Goal: Browse casually: Explore the website without a specific task or goal

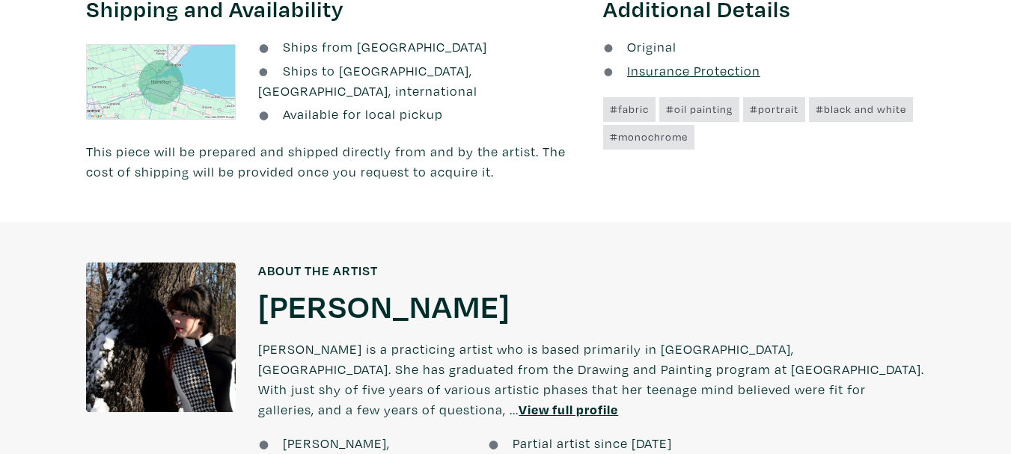
scroll to position [823, 0]
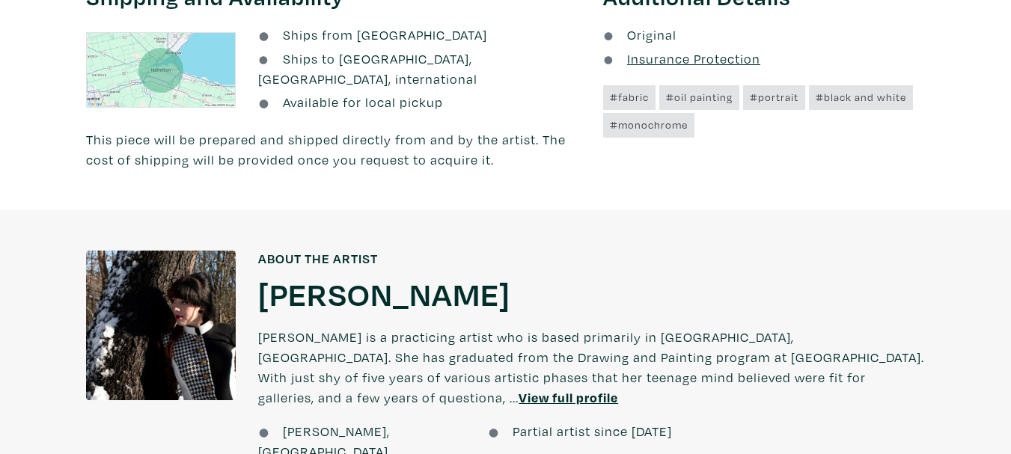
click at [392, 280] on h1 "Samantha Hazard" at bounding box center [384, 293] width 252 height 40
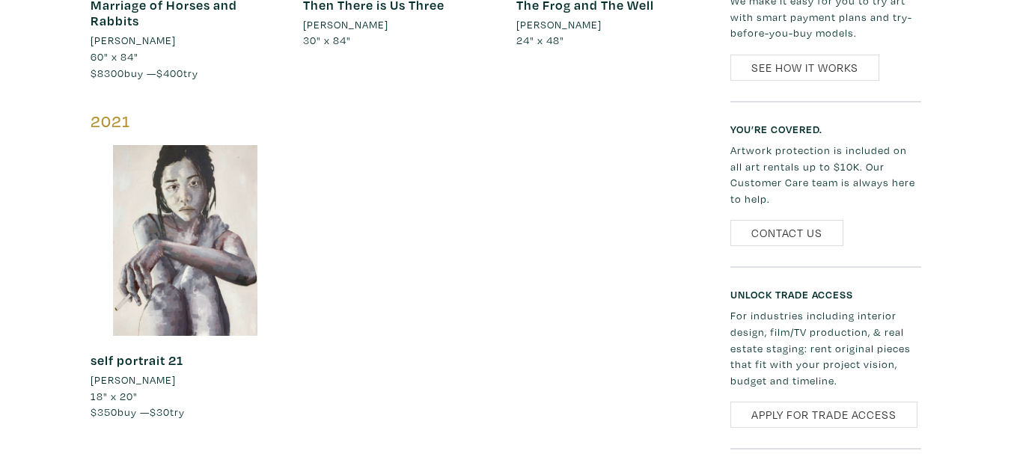
scroll to position [599, 0]
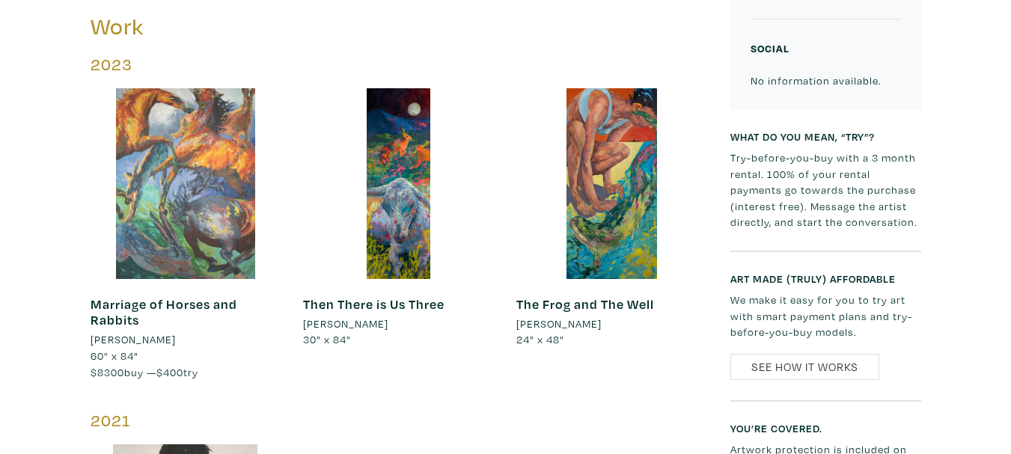
click at [195, 113] on div at bounding box center [186, 183] width 191 height 191
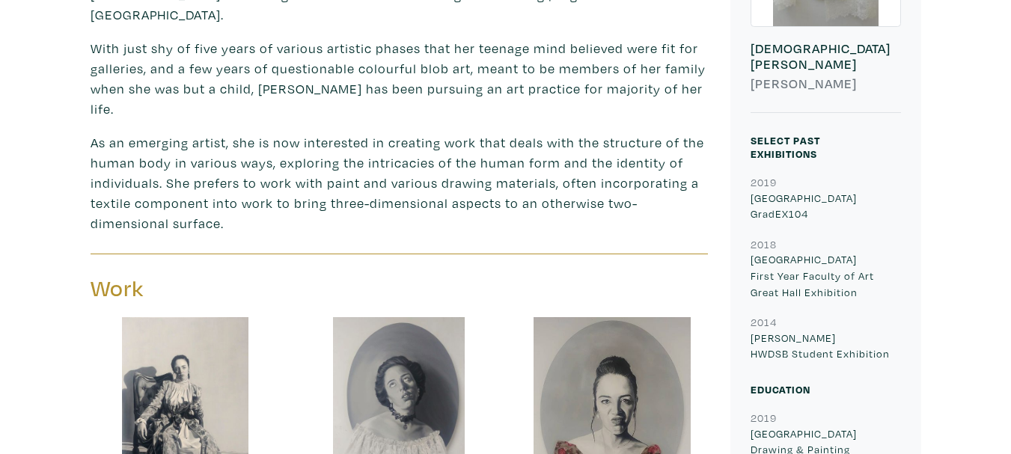
scroll to position [823, 0]
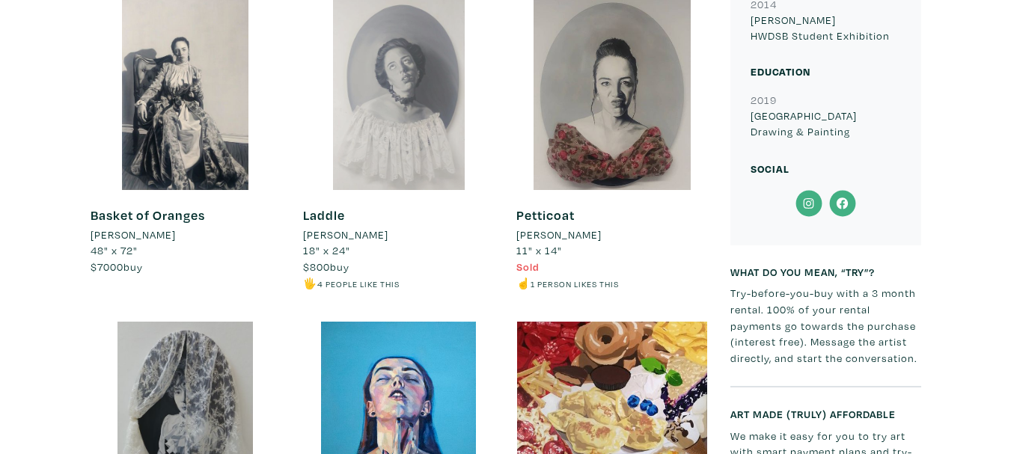
click at [405, 76] on div at bounding box center [398, 94] width 191 height 191
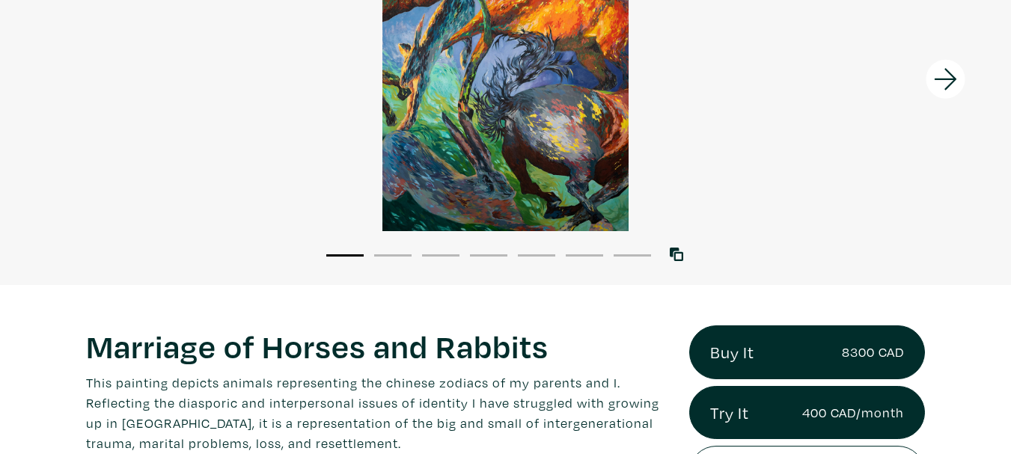
scroll to position [225, 0]
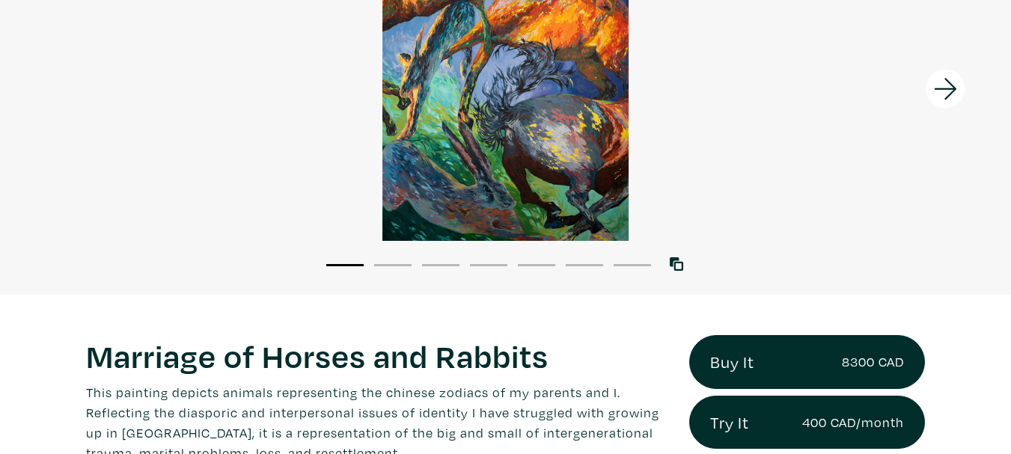
click at [403, 264] on button "2" at bounding box center [392, 265] width 37 height 2
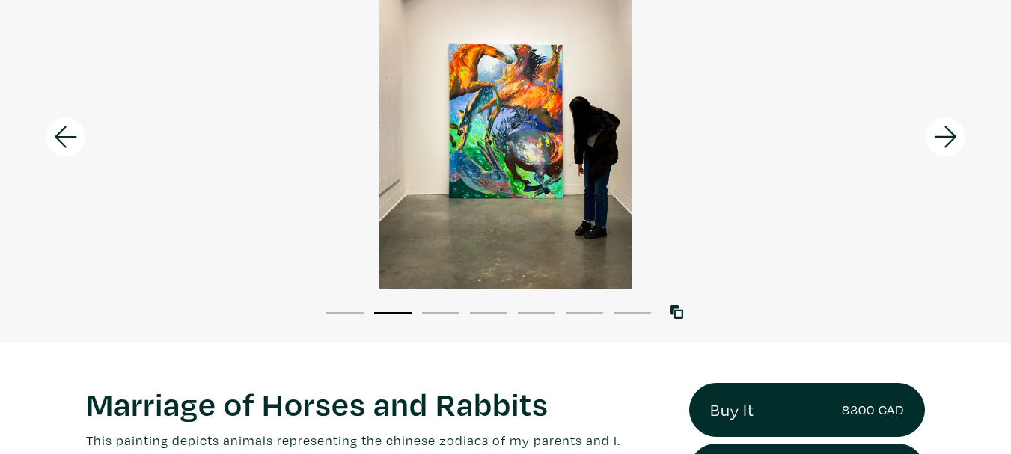
scroll to position [150, 0]
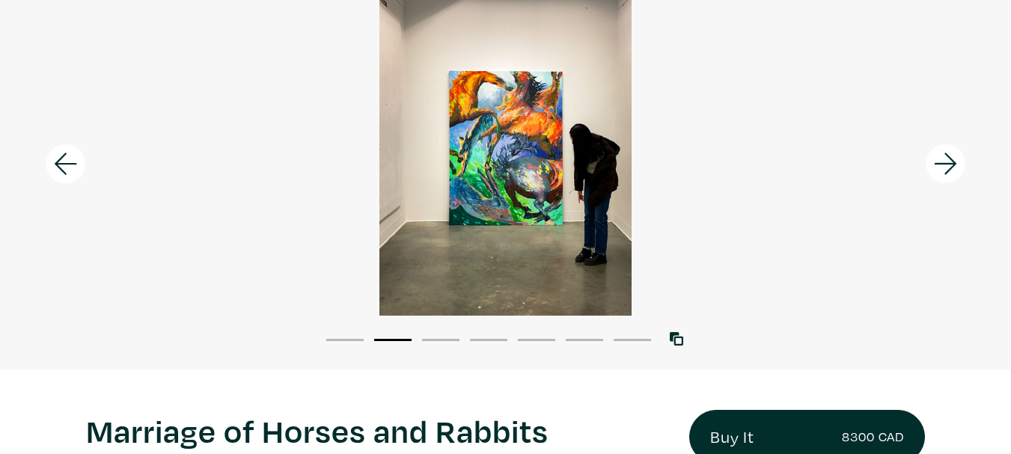
click at [345, 332] on li "1" at bounding box center [344, 339] width 37 height 15
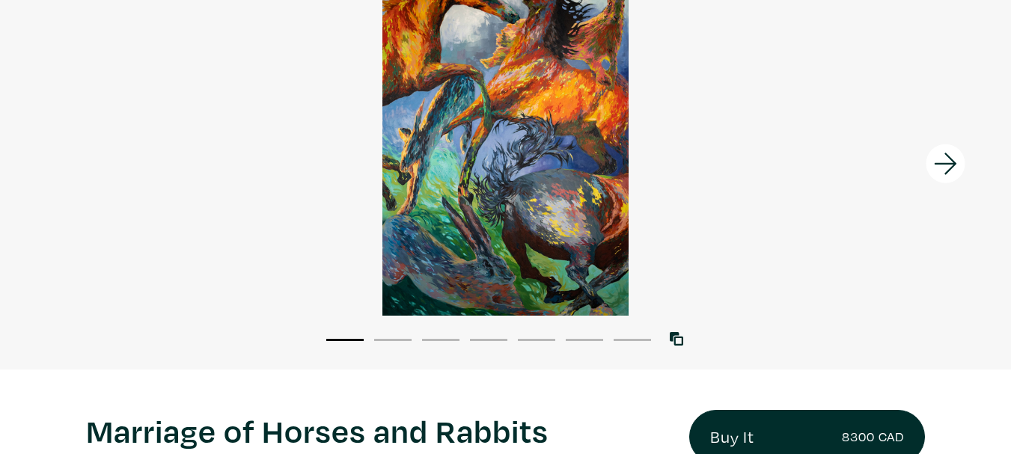
click at [948, 159] on icon at bounding box center [946, 164] width 51 height 40
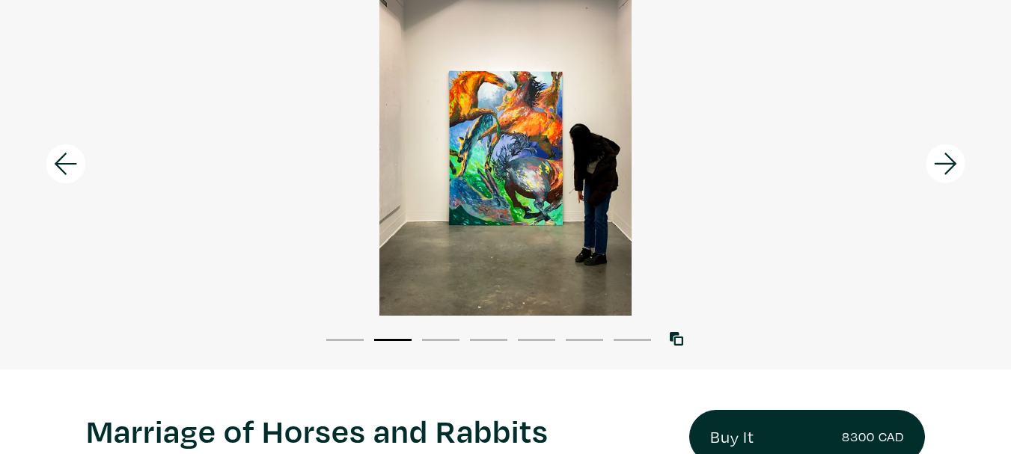
click at [948, 159] on icon at bounding box center [946, 164] width 51 height 40
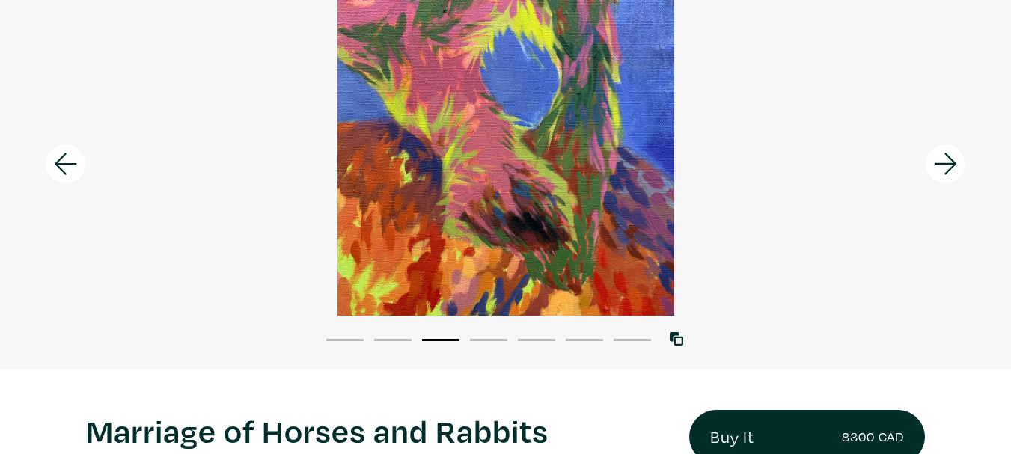
click at [948, 159] on icon at bounding box center [946, 164] width 51 height 40
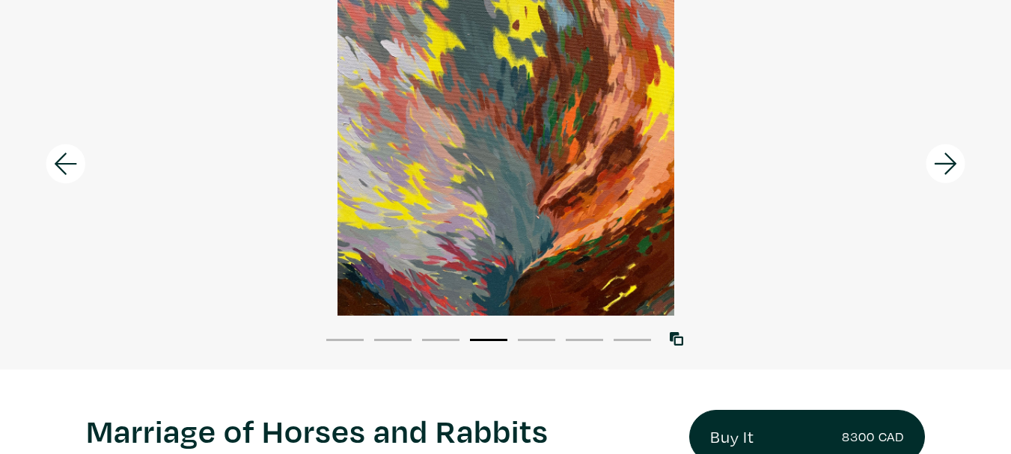
click at [948, 159] on icon at bounding box center [946, 164] width 51 height 40
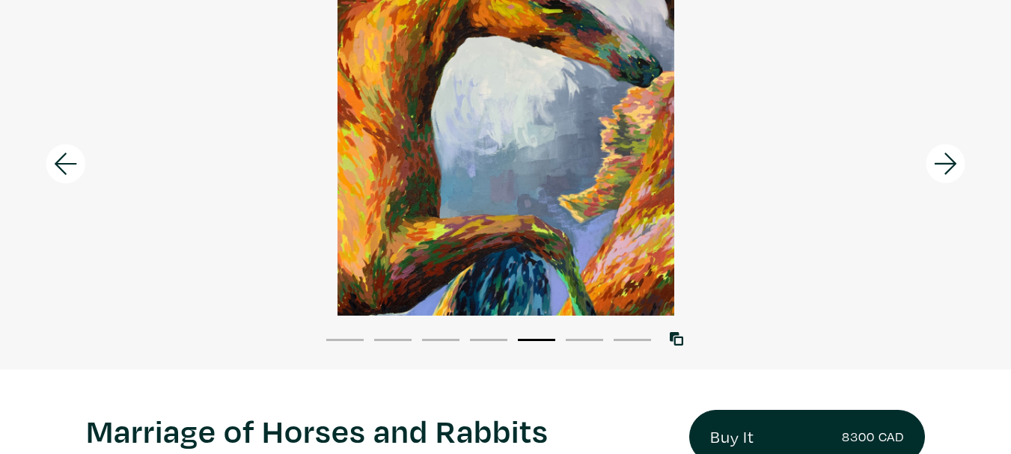
click at [948, 159] on icon at bounding box center [946, 164] width 51 height 40
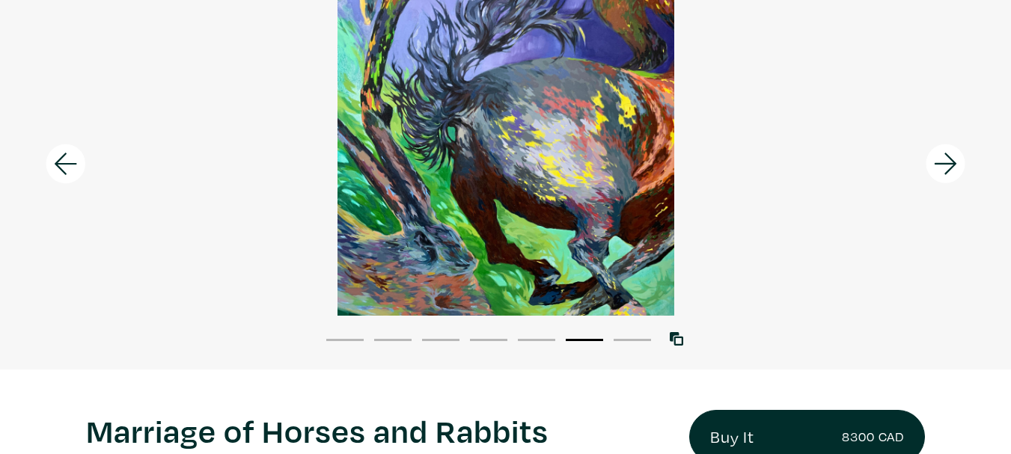
click at [948, 159] on icon at bounding box center [946, 164] width 51 height 40
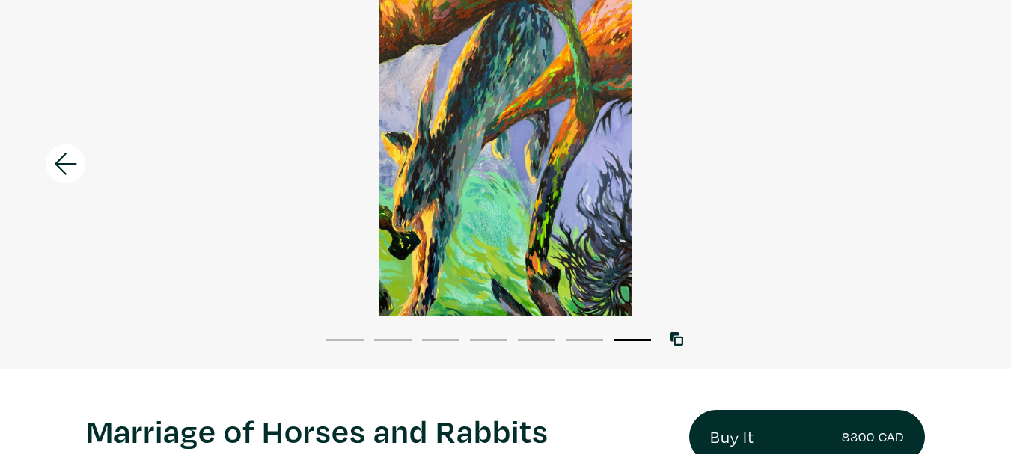
click at [948, 159] on div at bounding box center [505, 147] width 1011 height 337
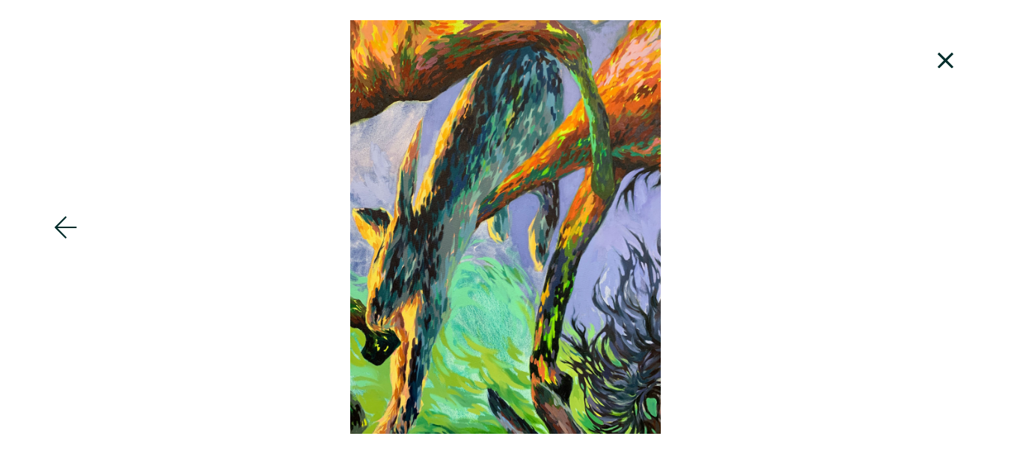
click at [966, 55] on icon at bounding box center [946, 60] width 51 height 40
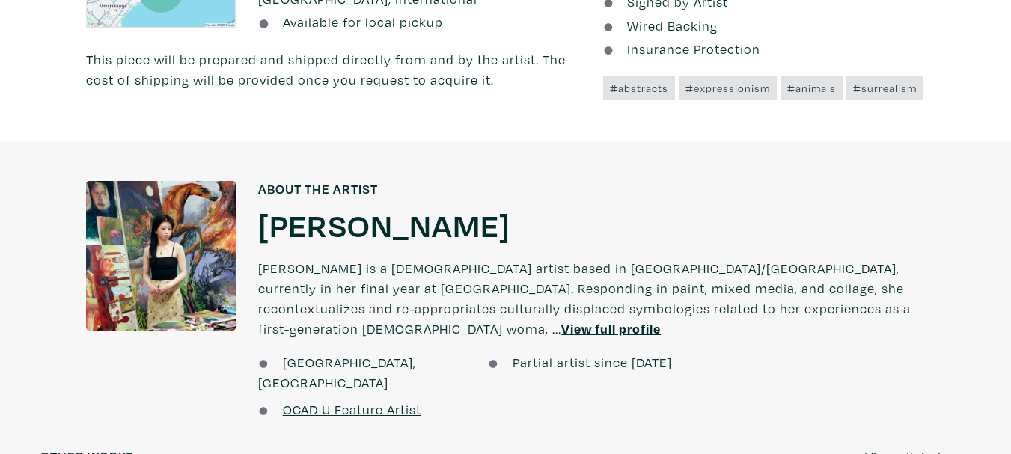
scroll to position [1159, 0]
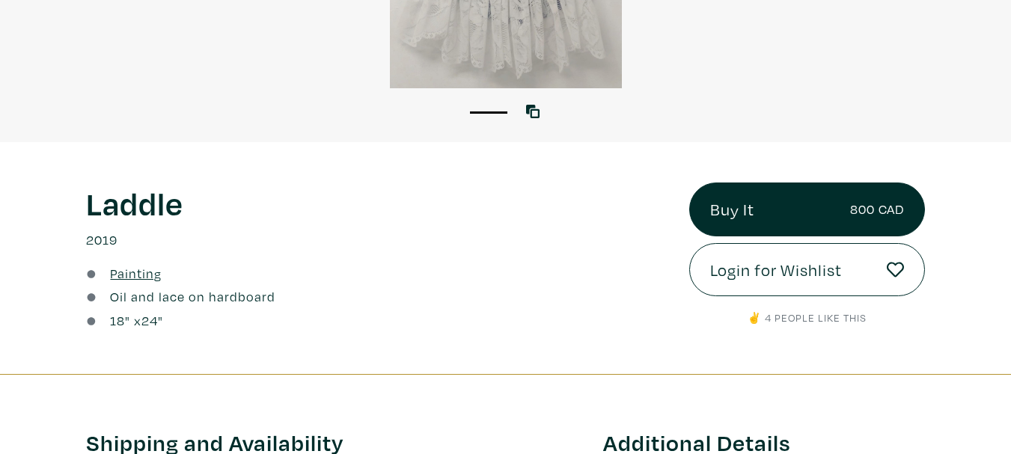
scroll to position [599, 0]
